Goal: Obtain resource: Obtain resource

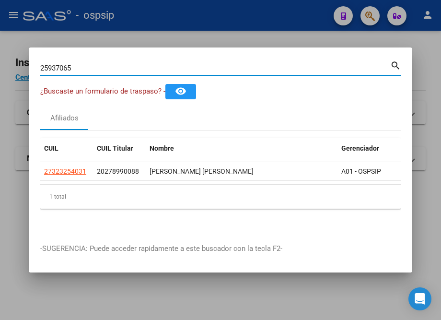
type input "25937065"
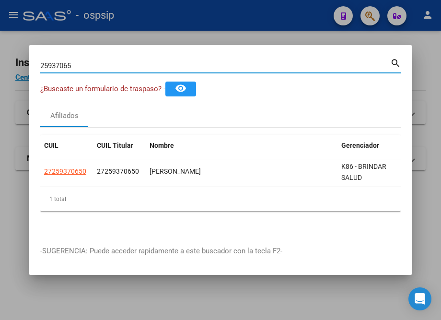
drag, startPoint x: 61, startPoint y: 60, endPoint x: 32, endPoint y: 60, distance: 28.7
click at [32, 60] on mat-dialog-content "25937065 Buscar (apellido, dni, cuil, [PERSON_NAME], cuit, obra social) search …" at bounding box center [220, 145] width 383 height 177
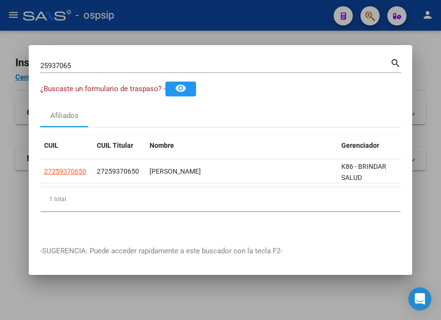
click at [55, 61] on input "25937065" at bounding box center [215, 65] width 350 height 9
drag, startPoint x: 38, startPoint y: 61, endPoint x: 78, endPoint y: 63, distance: 39.8
click at [79, 64] on mat-dialog-content "25937065 Buscar (apellido, dni, cuil, [PERSON_NAME], cuit, obra social) search …" at bounding box center [220, 145] width 383 height 177
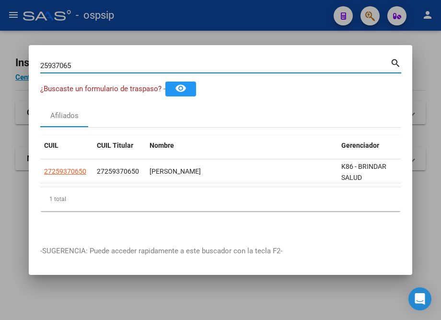
drag, startPoint x: 75, startPoint y: 61, endPoint x: 40, endPoint y: 61, distance: 34.5
click at [40, 61] on input "25937065" at bounding box center [215, 65] width 350 height 9
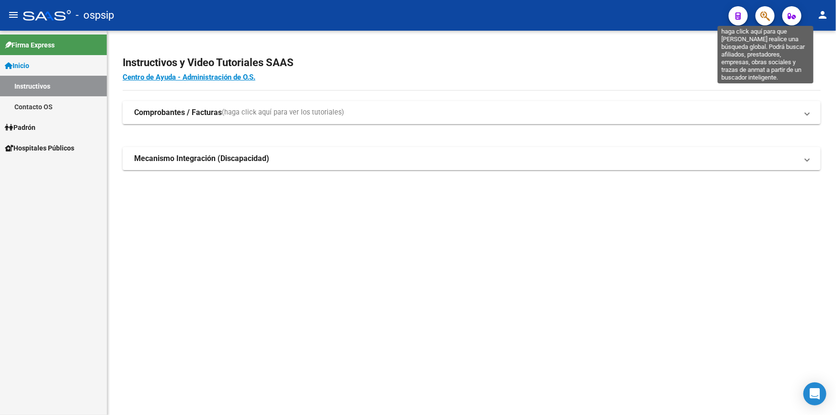
click at [770, 14] on icon "button" at bounding box center [765, 16] width 10 height 11
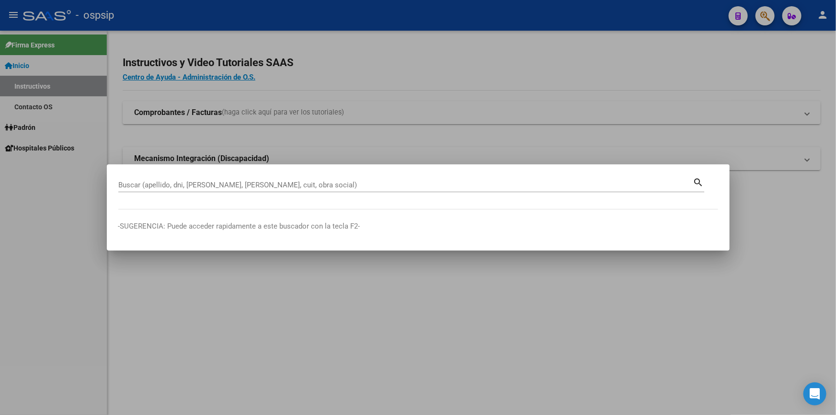
click at [187, 188] on input "Buscar (apellido, dni, [PERSON_NAME], [PERSON_NAME], cuit, obra social)" at bounding box center [405, 185] width 575 height 9
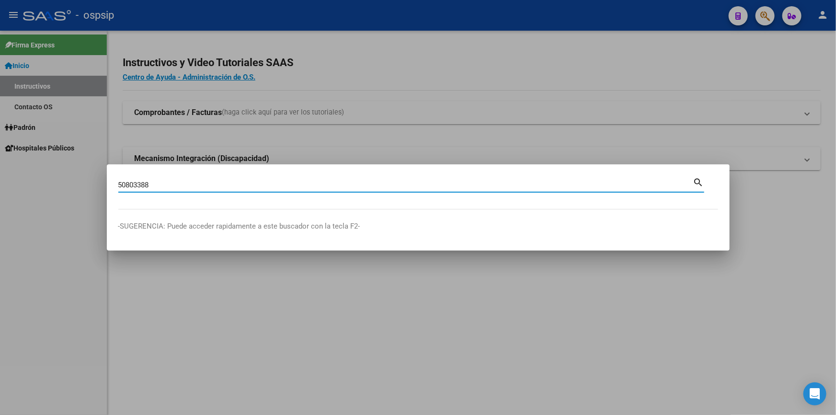
type input "50803388"
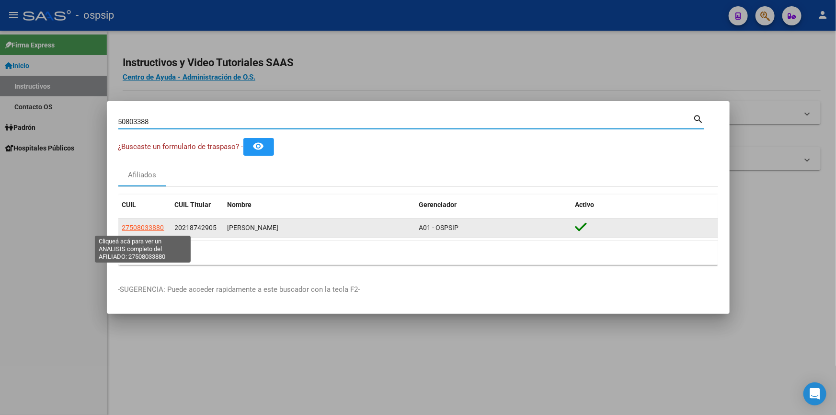
click at [147, 225] on span "27508033880" at bounding box center [143, 228] width 42 height 8
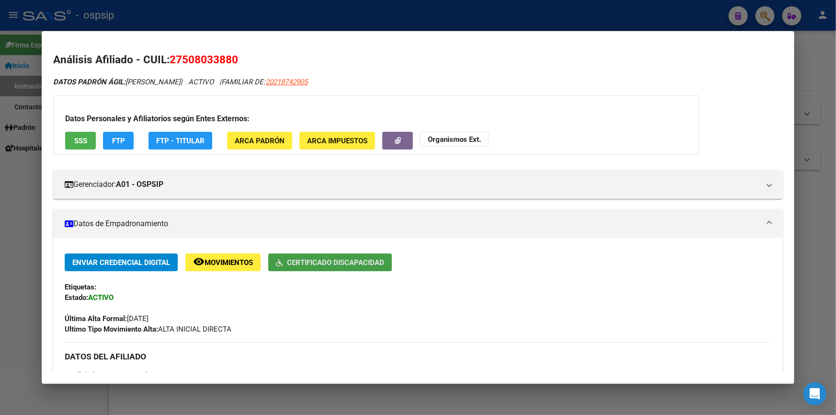
click at [333, 260] on span "Certificado Discapacidad" at bounding box center [335, 262] width 97 height 9
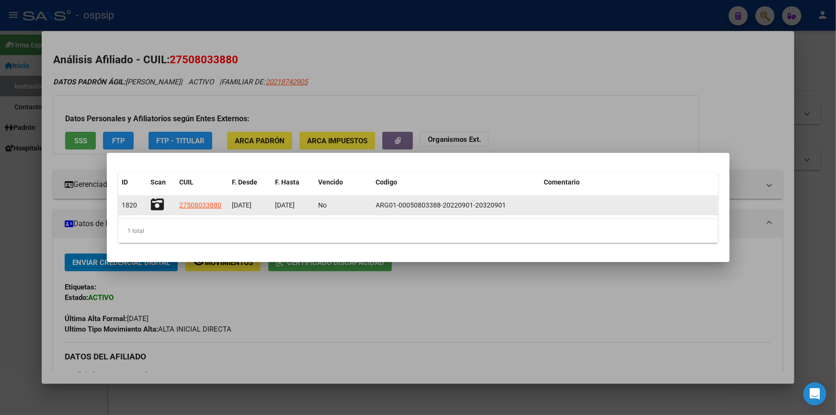
click at [158, 206] on icon at bounding box center [157, 204] width 13 height 13
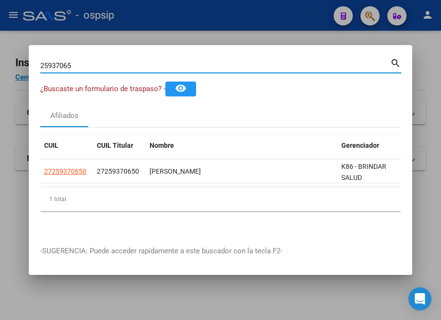
click at [110, 52] on mat-dialog-container "25937065 Buscar (apellido, dni, cuil, nro traspaso, cuit, obra social) search ¿…" at bounding box center [220, 160] width 383 height 230
drag, startPoint x: 105, startPoint y: 61, endPoint x: 32, endPoint y: 61, distance: 73.3
click at [32, 61] on mat-dialog-content "25937065 Buscar (apellido, dni, cuil, [PERSON_NAME], cuit, obra social) search …" at bounding box center [220, 145] width 383 height 177
type input "12674103"
